Goal: Task Accomplishment & Management: Complete application form

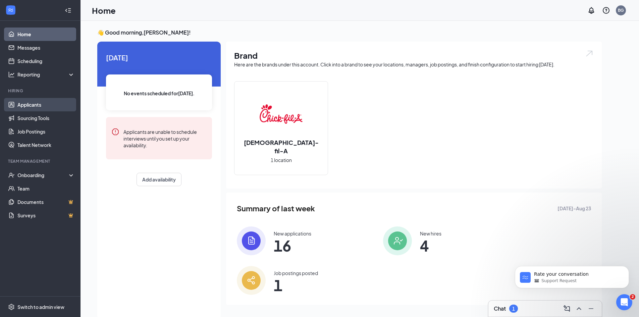
click at [34, 102] on link "Applicants" at bounding box center [45, 104] width 57 height 13
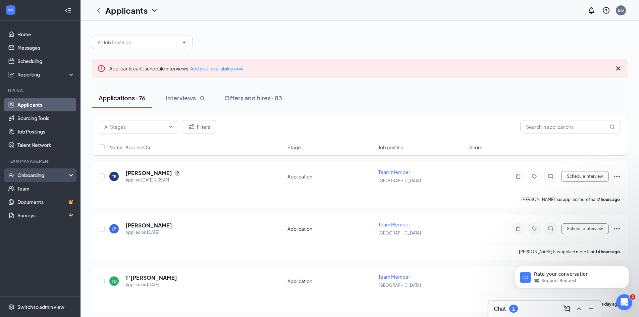
click at [35, 175] on div "Onboarding" at bounding box center [43, 175] width 52 height 7
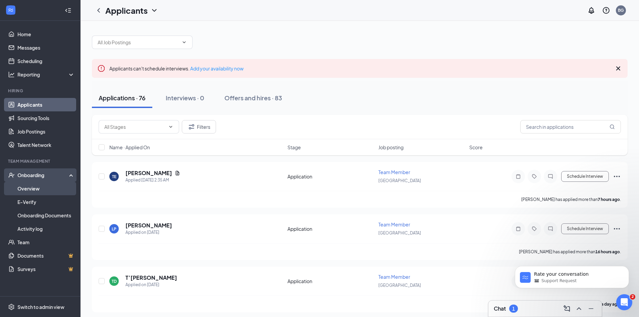
click at [37, 188] on link "Overview" at bounding box center [45, 188] width 57 height 13
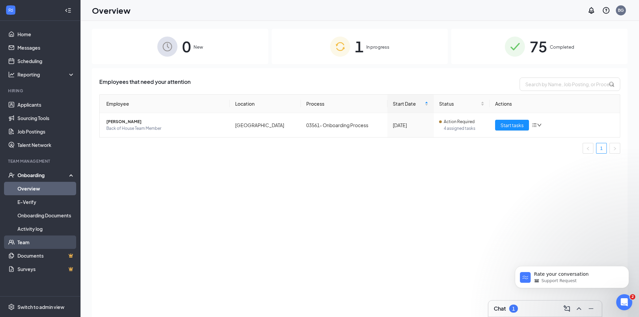
click at [46, 238] on link "Team" at bounding box center [45, 241] width 57 height 13
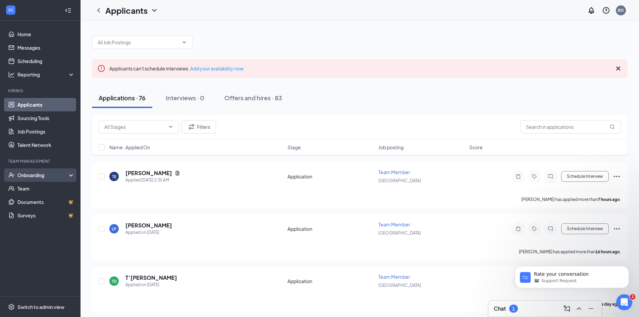
click at [47, 179] on div "Onboarding" at bounding box center [40, 174] width 81 height 13
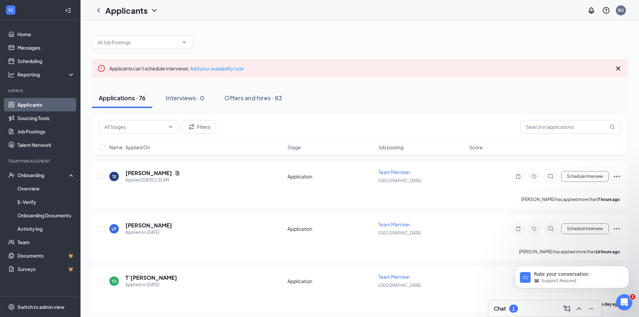
click at [38, 106] on link "Applicants" at bounding box center [45, 104] width 57 height 13
click at [560, 126] on input "text" at bounding box center [570, 126] width 101 height 13
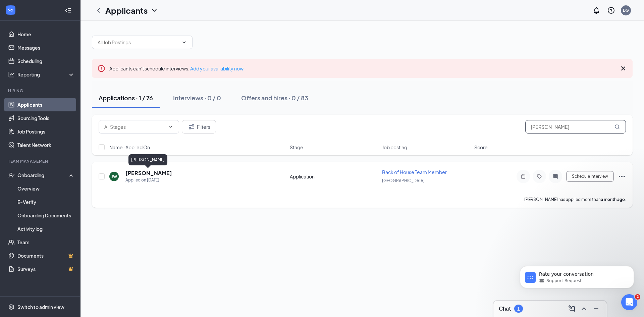
type input "[PERSON_NAME]"
click at [139, 174] on h5 "[PERSON_NAME]" at bounding box center [148, 172] width 47 height 7
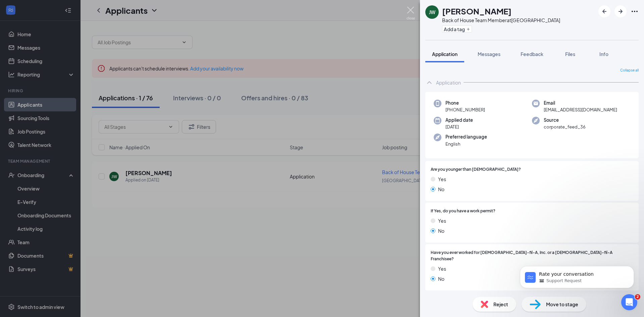
click at [411, 15] on img at bounding box center [411, 13] width 8 height 13
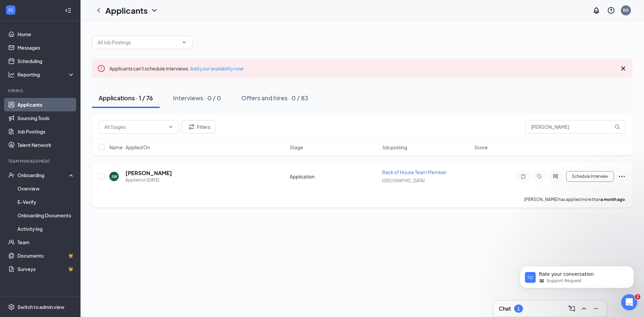
click at [623, 177] on icon "Ellipses" at bounding box center [622, 176] width 8 height 8
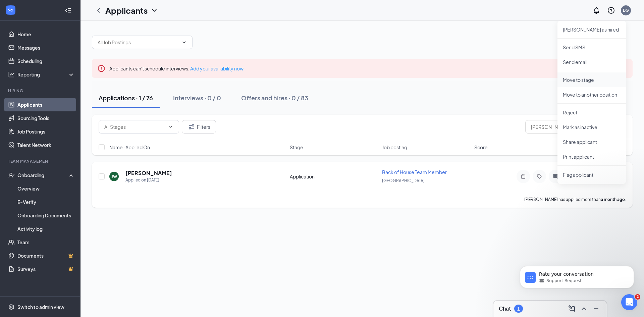
click at [584, 81] on p "Move to stage" at bounding box center [592, 79] width 58 height 7
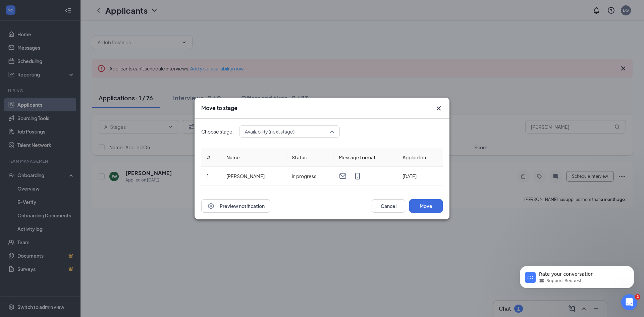
click at [335, 130] on div "Availability (next stage) 3730709 3914576 3730716 Application (current stage) A…" at bounding box center [289, 131] width 101 height 12
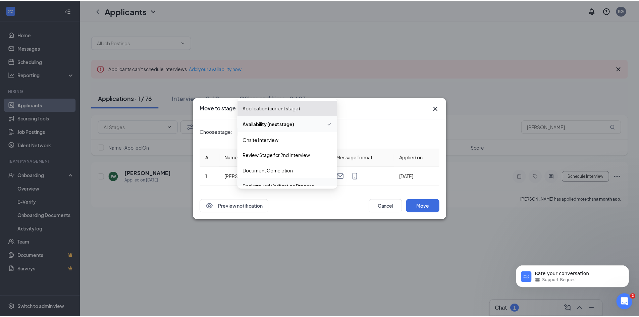
scroll to position [23, 0]
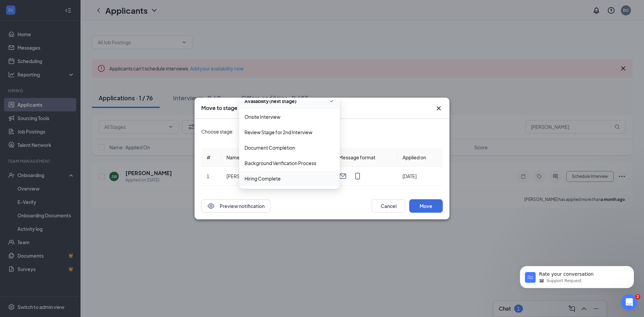
click at [265, 177] on span "Hiring Complete" at bounding box center [263, 178] width 36 height 7
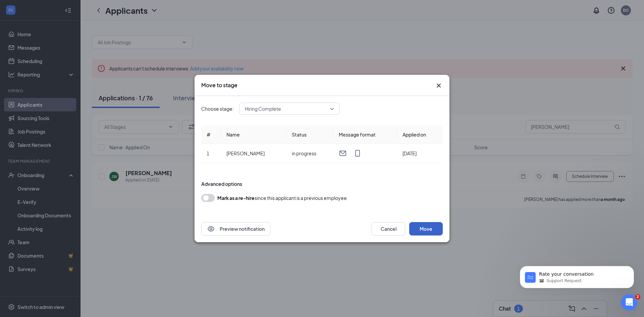
click at [432, 229] on button "Move" at bounding box center [426, 228] width 34 height 13
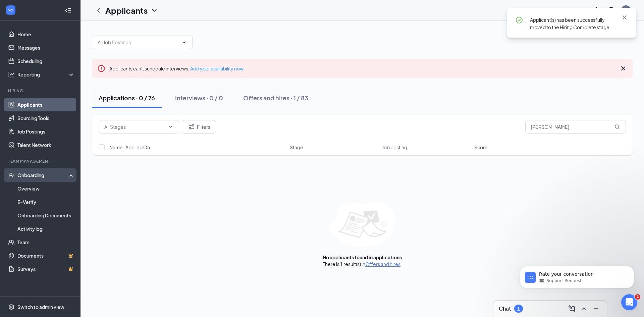
click at [40, 176] on div "Onboarding" at bounding box center [43, 175] width 52 height 7
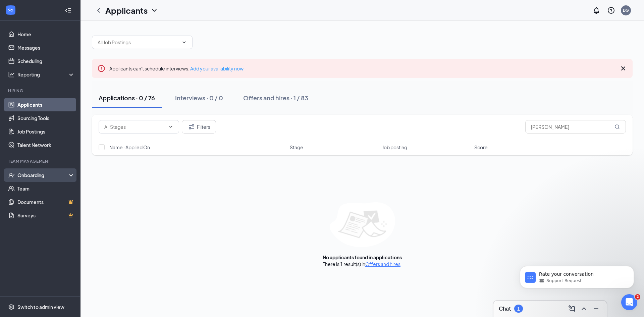
click at [41, 173] on div "Onboarding" at bounding box center [43, 175] width 52 height 7
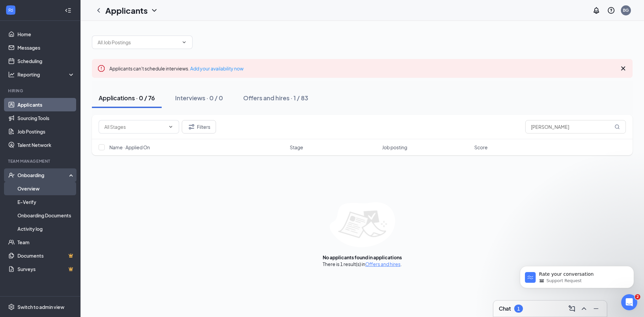
click at [40, 188] on link "Overview" at bounding box center [45, 188] width 57 height 13
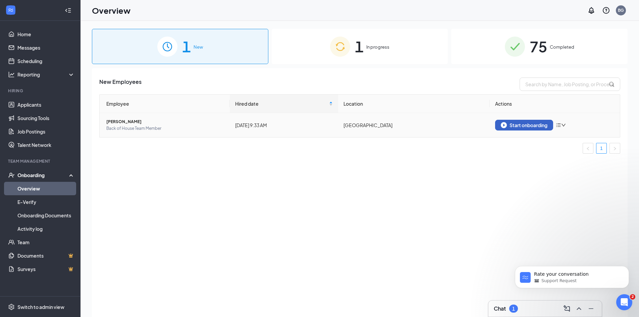
click at [535, 124] on div "Start onboarding" at bounding box center [524, 125] width 47 height 6
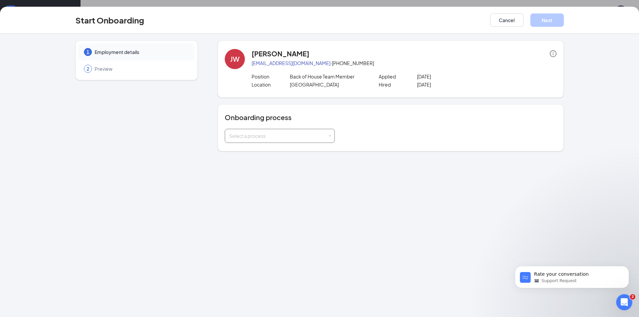
click at [331, 136] on div "Select a process" at bounding box center [280, 136] width 110 height 14
click at [286, 153] on li "03561- Onboarding Process" at bounding box center [280, 150] width 110 height 12
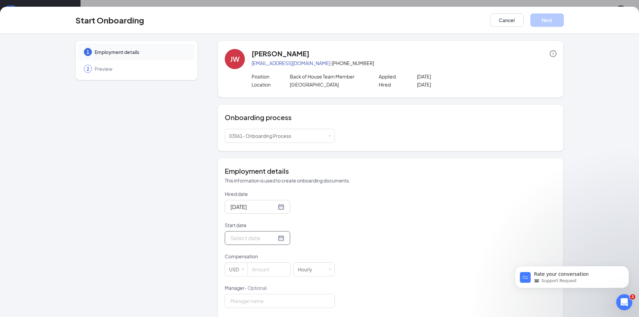
click at [272, 238] on div at bounding box center [257, 238] width 54 height 8
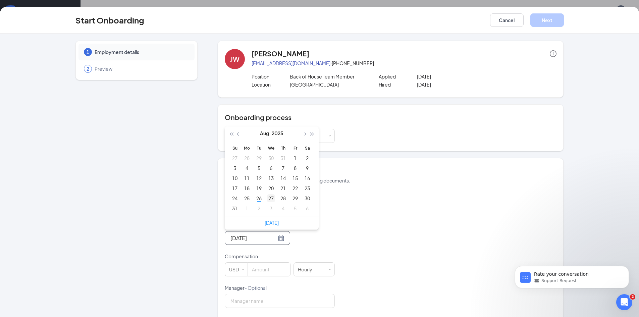
type input "[DATE]"
click at [268, 199] on div "27" at bounding box center [271, 198] width 8 height 8
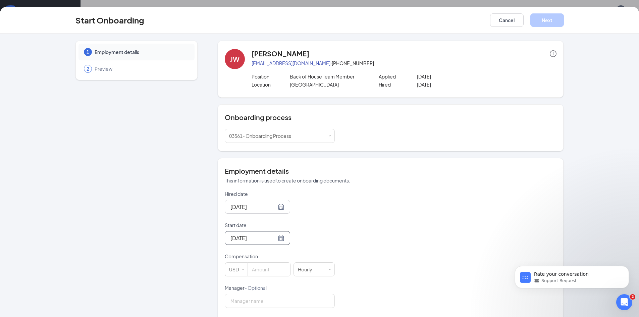
click at [335, 237] on div "Hired date [DATE] Start date [DATE] [DATE] Su Mo Tu We Th Fr Sa 27 28 29 30 31 …" at bounding box center [391, 285] width 332 height 188
click at [273, 271] on input at bounding box center [269, 269] width 43 height 13
type input "11"
click at [296, 301] on input "Manager - Optional" at bounding box center [280, 301] width 110 height 14
click at [365, 248] on div "Hired date [DATE] Start date [DATE] [DATE] Su Mo Tu We Th Fr Sa 27 28 29 30 31 …" at bounding box center [391, 285] width 332 height 188
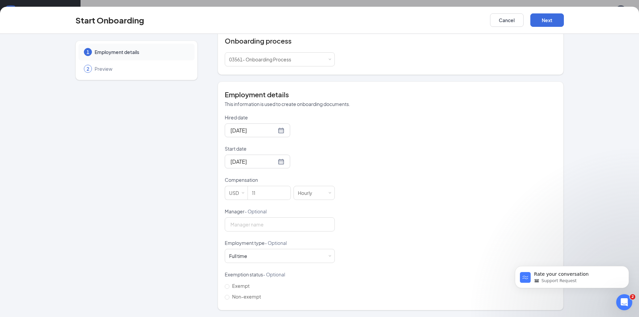
scroll to position [30, 0]
click at [328, 256] on span at bounding box center [329, 256] width 3 height 3
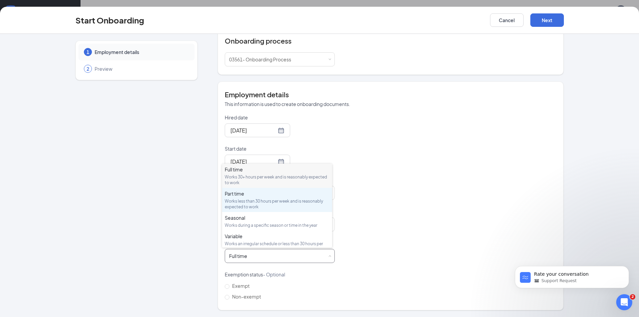
click at [282, 201] on div "Works less than 30 hours per week and is reasonably expected to work" at bounding box center [277, 203] width 105 height 11
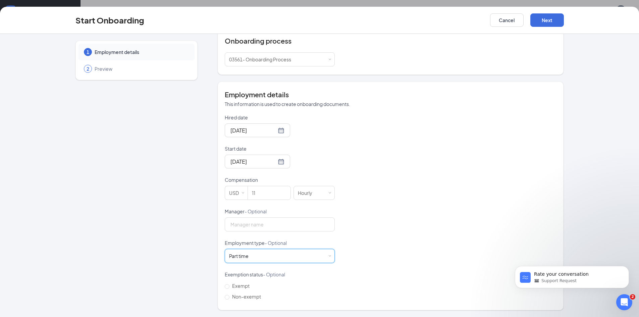
click at [364, 264] on div "Hired date [DATE] Start date [DATE] [DATE] Su Mo Tu We Th Fr Sa 27 28 29 30 31 …" at bounding box center [391, 208] width 332 height 188
click at [240, 298] on span "Non-exempt" at bounding box center [246, 297] width 34 height 6
click at [229, 298] on input "Non-exempt" at bounding box center [227, 297] width 5 height 5
radio input "true"
click at [413, 248] on div "Hired date [DATE] Start date [DATE] [DATE] Su Mo Tu We Th Fr Sa 27 28 29 30 31 …" at bounding box center [391, 208] width 332 height 188
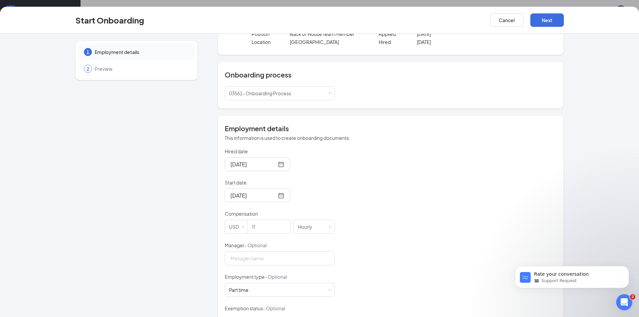
scroll to position [0, 0]
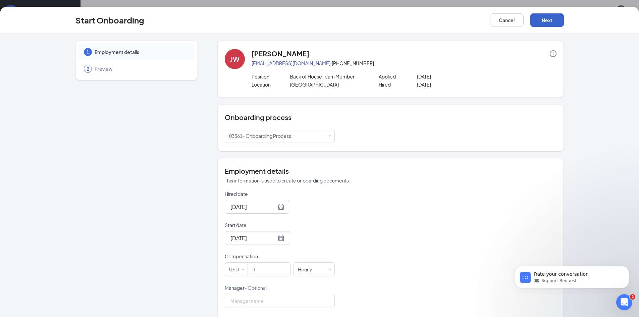
click at [542, 23] on button "Next" at bounding box center [547, 19] width 34 height 13
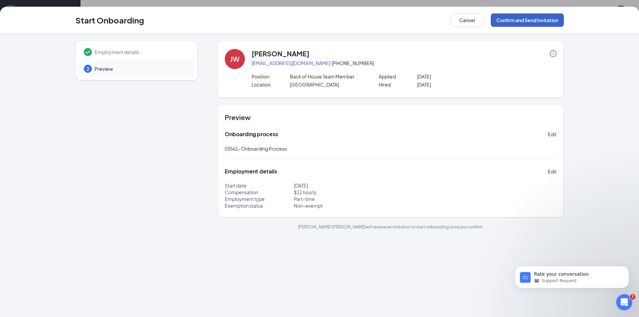
click at [533, 20] on button "Confirm and Send Invitation" at bounding box center [527, 19] width 73 height 13
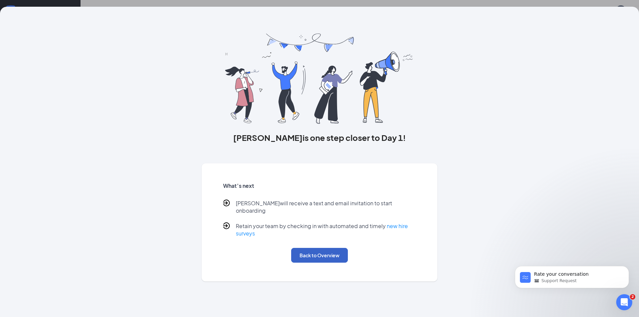
click at [331, 252] on button "Back to Overview" at bounding box center [319, 255] width 57 height 15
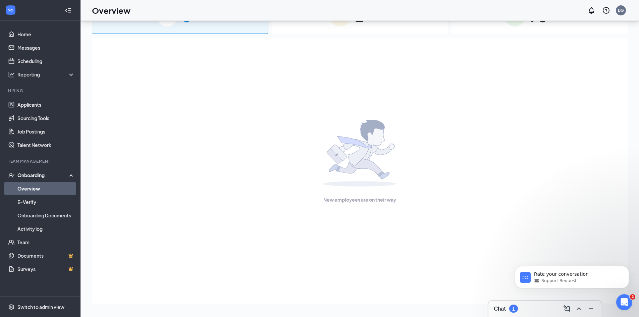
click at [40, 175] on div "Onboarding" at bounding box center [43, 175] width 52 height 7
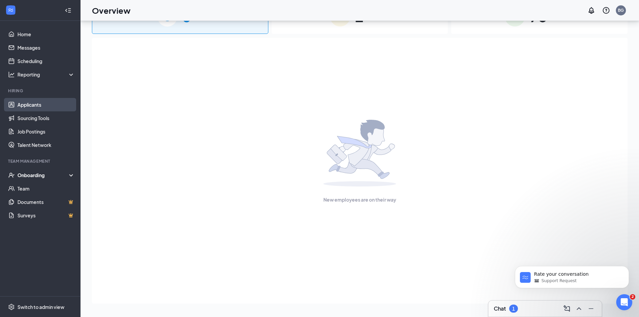
click at [39, 101] on link "Applicants" at bounding box center [45, 104] width 57 height 13
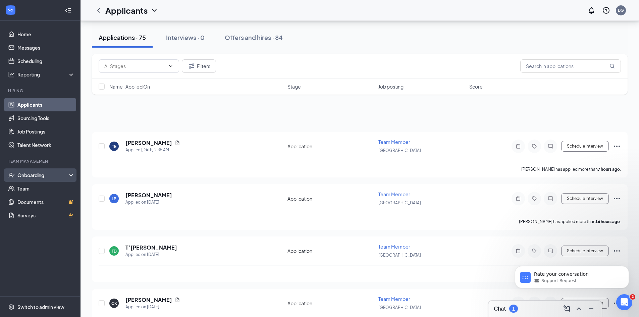
click at [48, 174] on div "Onboarding" at bounding box center [43, 175] width 52 height 7
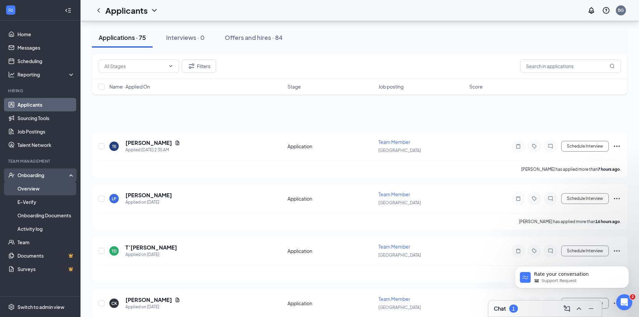
click at [40, 190] on link "Overview" at bounding box center [45, 188] width 57 height 13
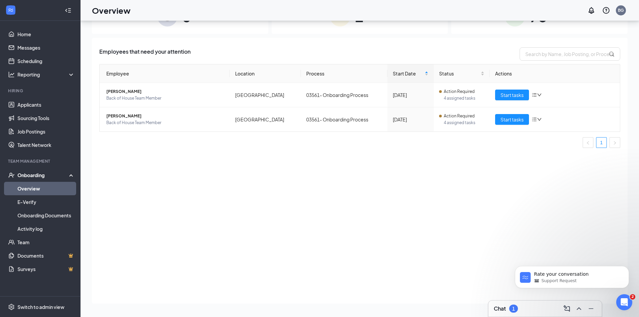
click at [282, 219] on div "Employees that need your attention Employee Location Process Start Date Status …" at bounding box center [360, 171] width 536 height 266
